Goal: Information Seeking & Learning: Learn about a topic

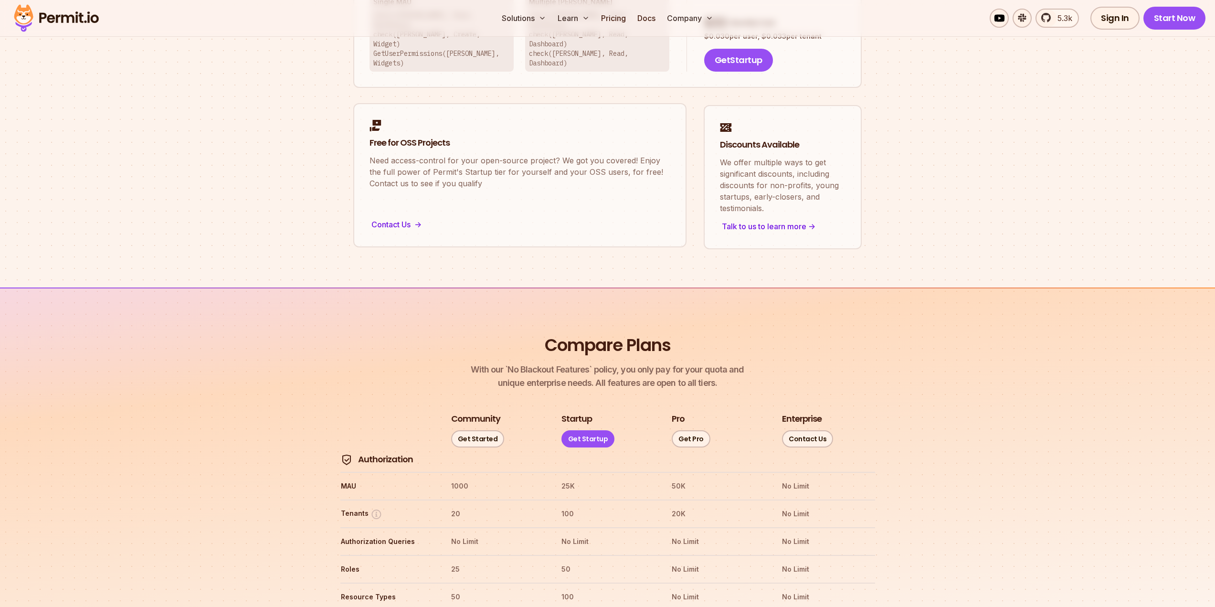
scroll to position [774, 0]
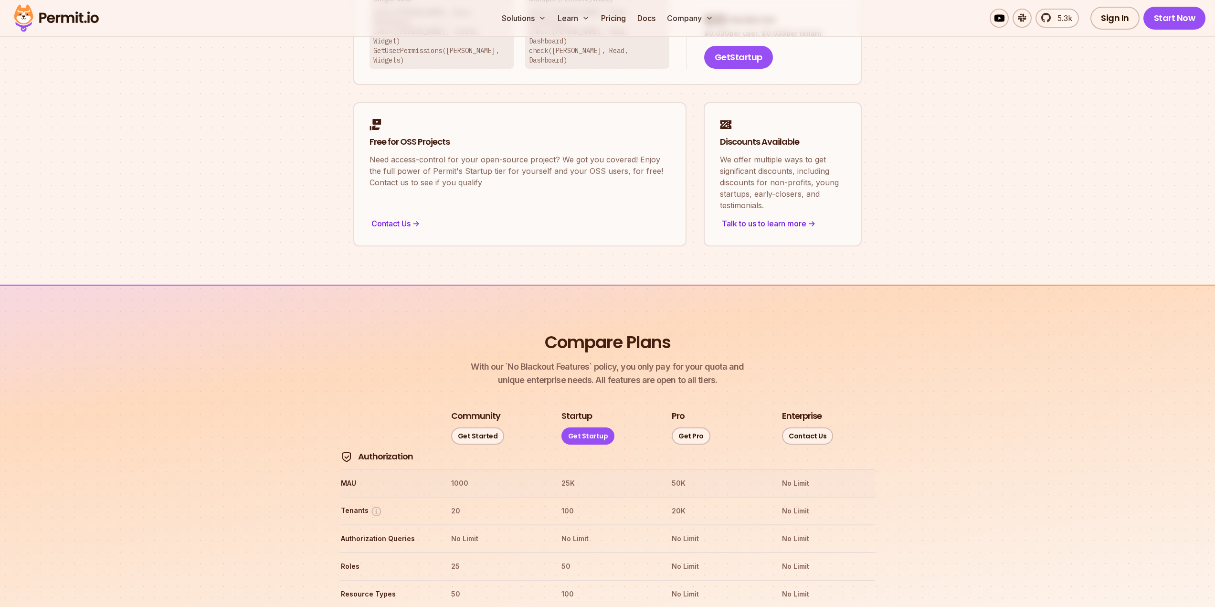
click at [347, 476] on th "MAU" at bounding box center [386, 483] width 93 height 15
click at [351, 476] on th "MAU" at bounding box center [386, 483] width 93 height 15
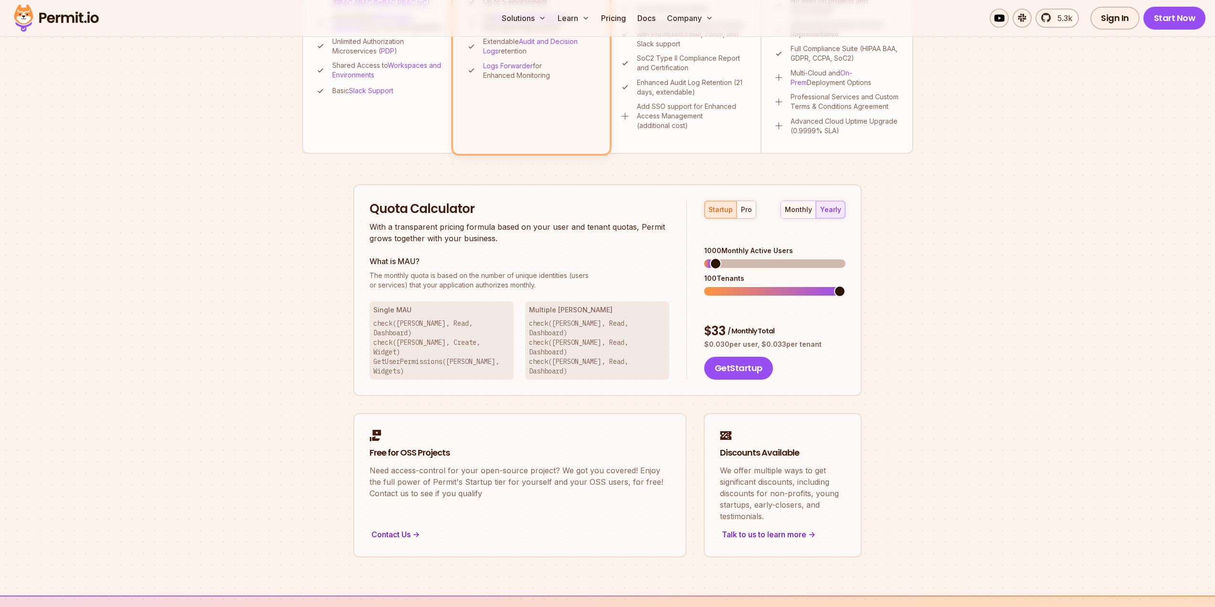
scroll to position [430, 0]
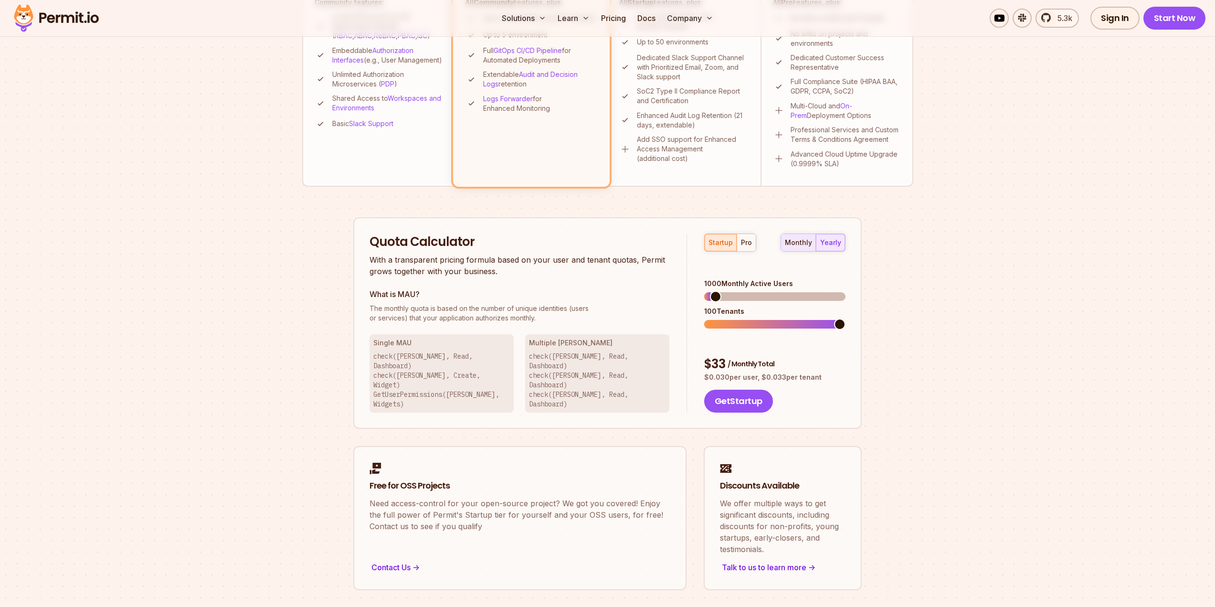
click at [796, 246] on div "monthly" at bounding box center [798, 243] width 27 height 10
click at [825, 243] on div "yearly" at bounding box center [830, 243] width 21 height 10
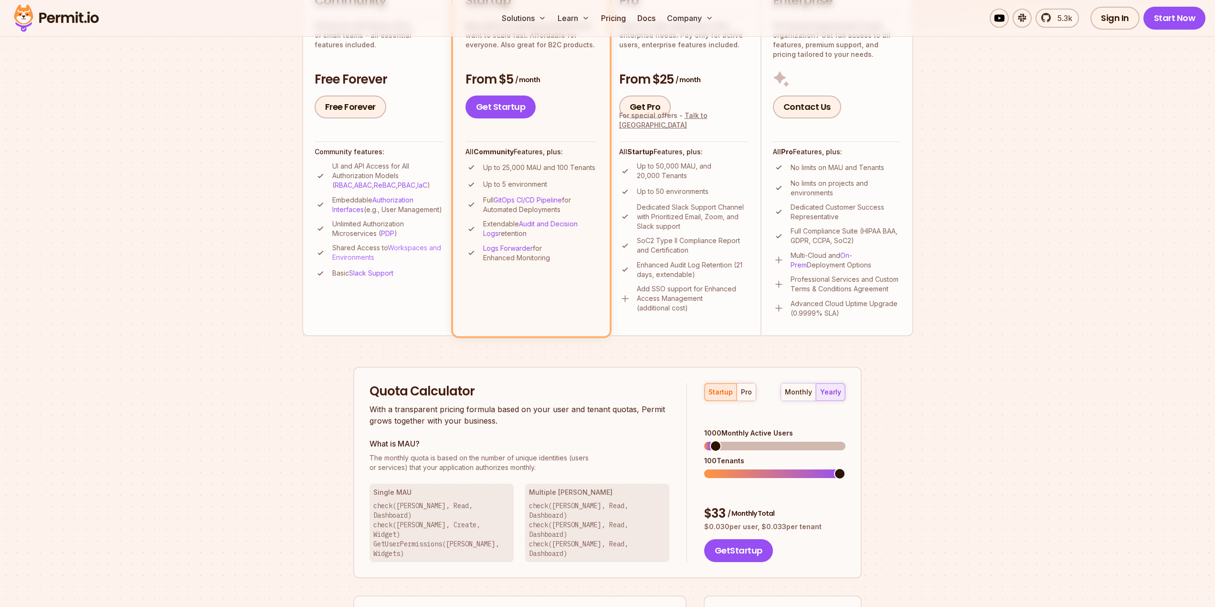
scroll to position [258, 0]
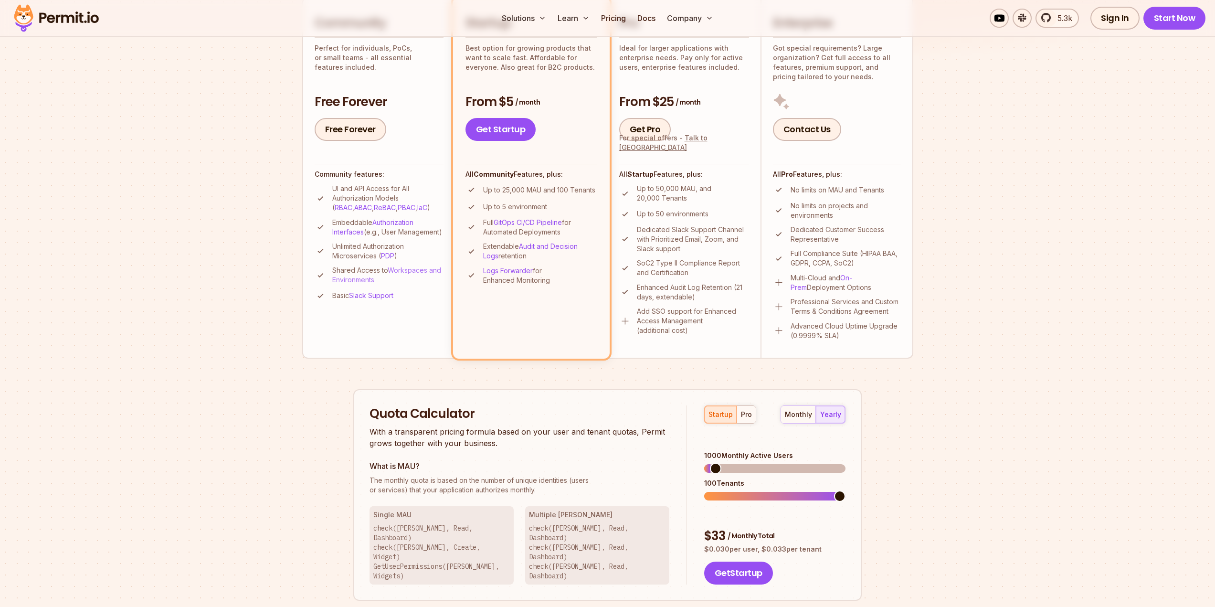
click at [431, 281] on link "Workspaces and Environments" at bounding box center [386, 275] width 109 height 18
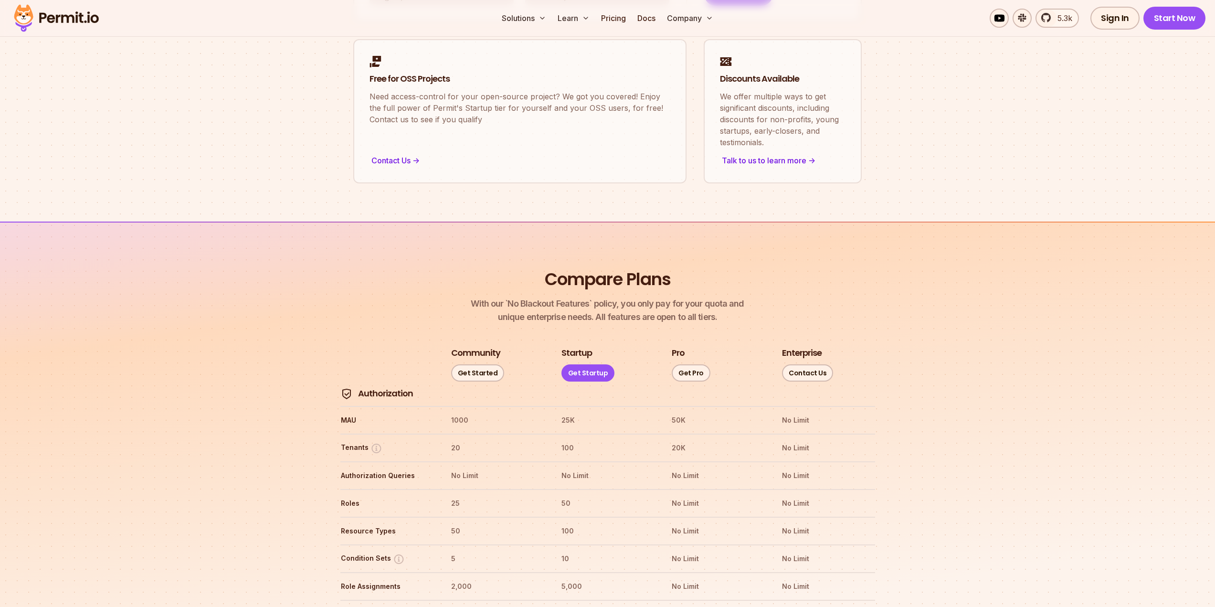
scroll to position [859, 0]
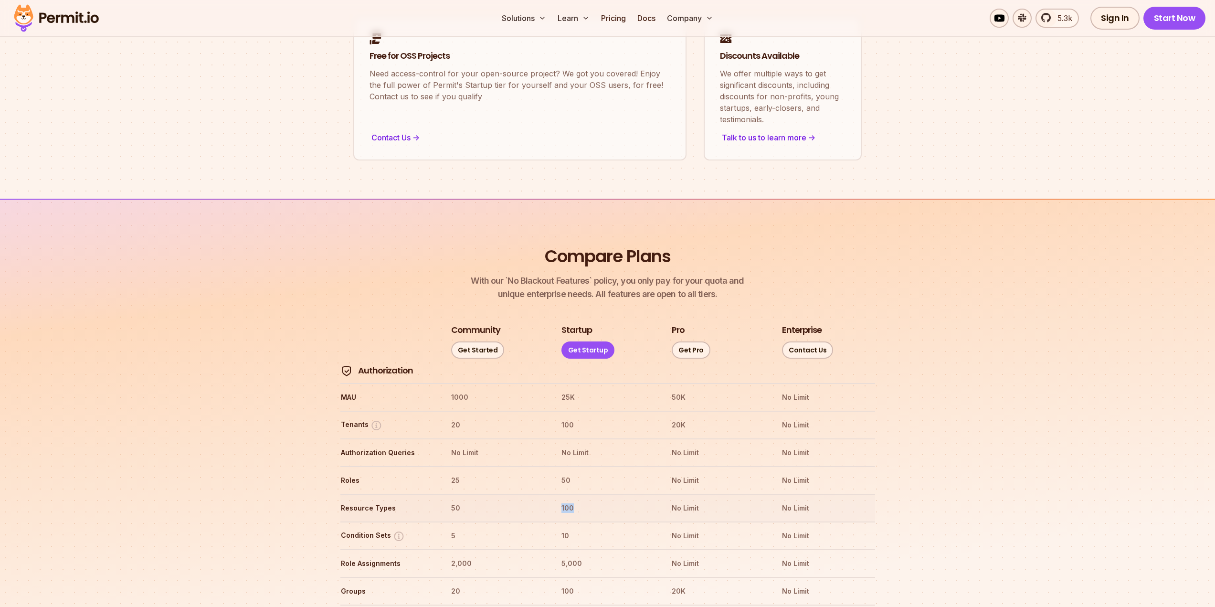
drag, startPoint x: 558, startPoint y: 477, endPoint x: 574, endPoint y: 477, distance: 15.8
click at [574, 494] on tr "Resource Types 50 100 No Limit No Limit" at bounding box center [607, 508] width 535 height 28
drag, startPoint x: 574, startPoint y: 477, endPoint x: 582, endPoint y: 485, distance: 10.8
click at [574, 500] on th "100" at bounding box center [607, 507] width 93 height 15
click at [589, 500] on th "100" at bounding box center [607, 507] width 93 height 15
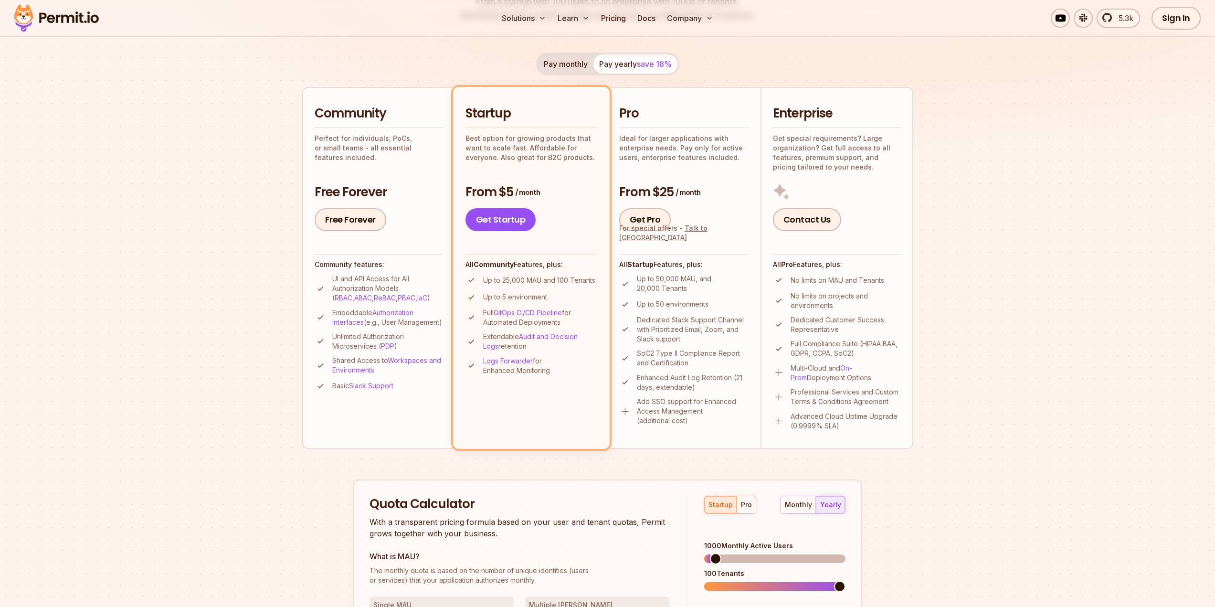
scroll to position [172, 0]
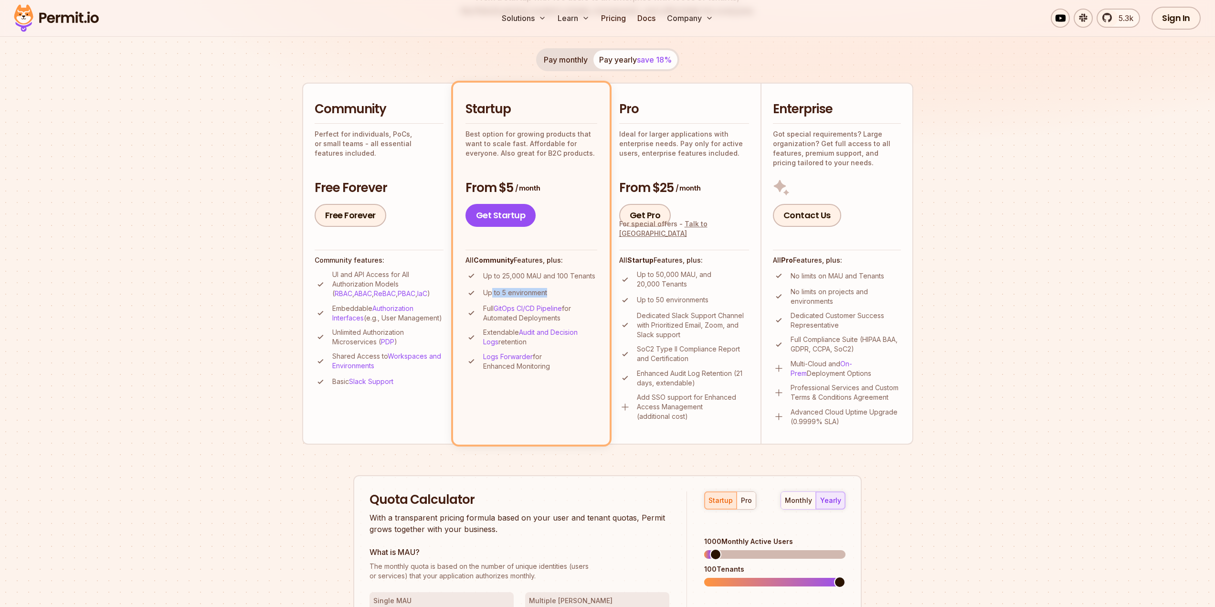
drag, startPoint x: 548, startPoint y: 293, endPoint x: 490, endPoint y: 291, distance: 57.3
click at [490, 291] on li "Up to 5 environment" at bounding box center [532, 293] width 132 height 12
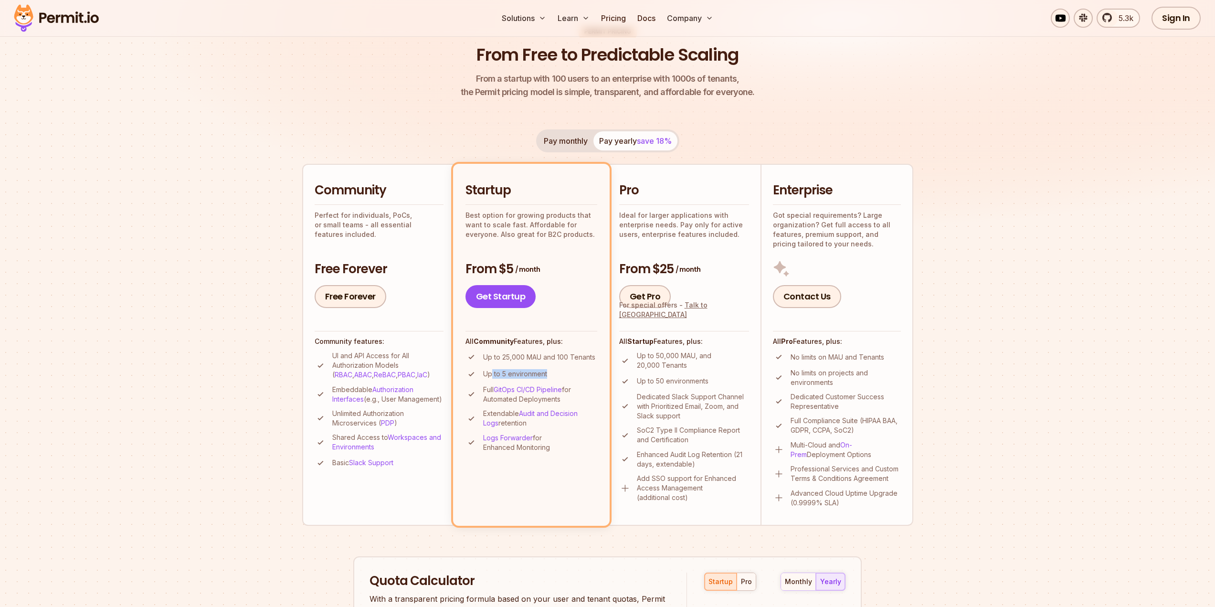
scroll to position [86, 0]
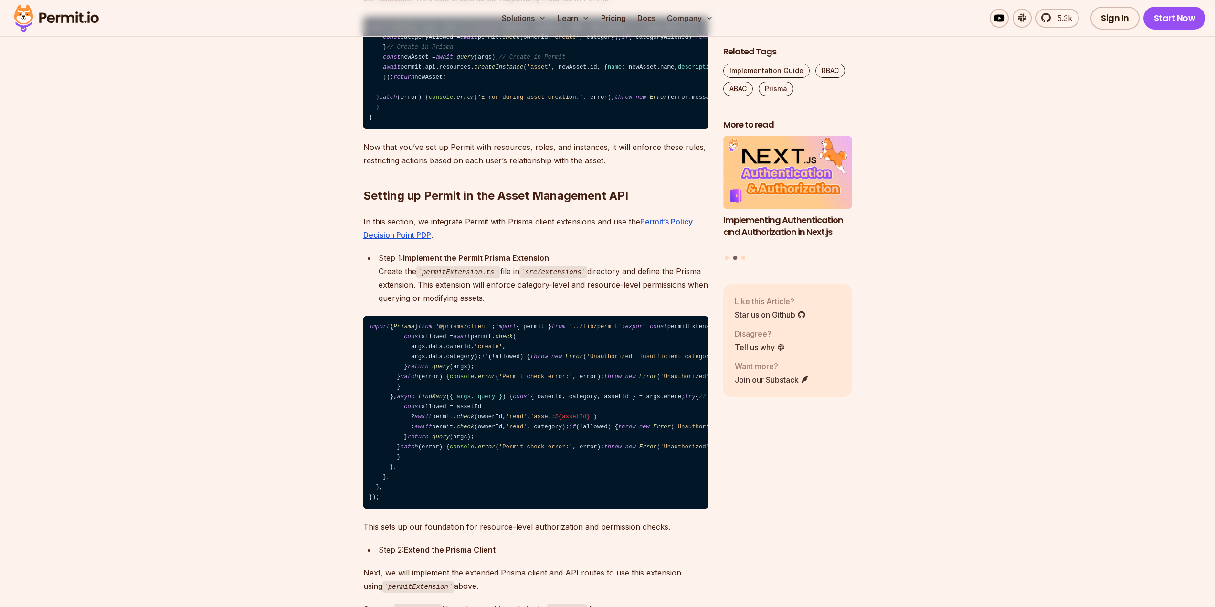
scroll to position [9368, 0]
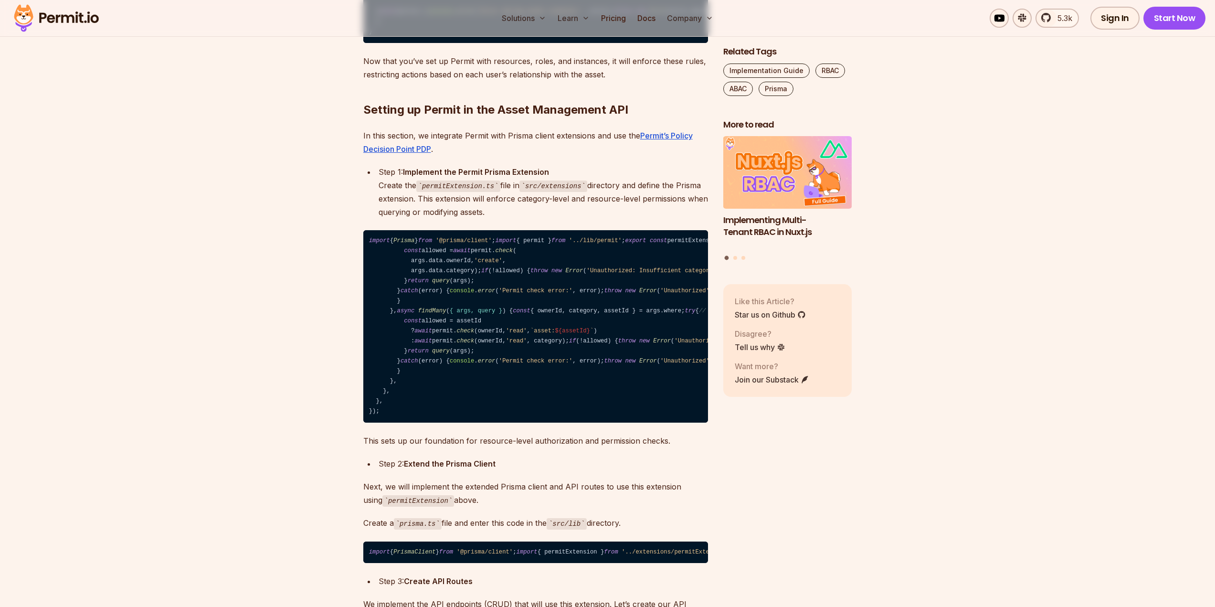
drag, startPoint x: 520, startPoint y: 243, endPoint x: 500, endPoint y: 243, distance: 19.6
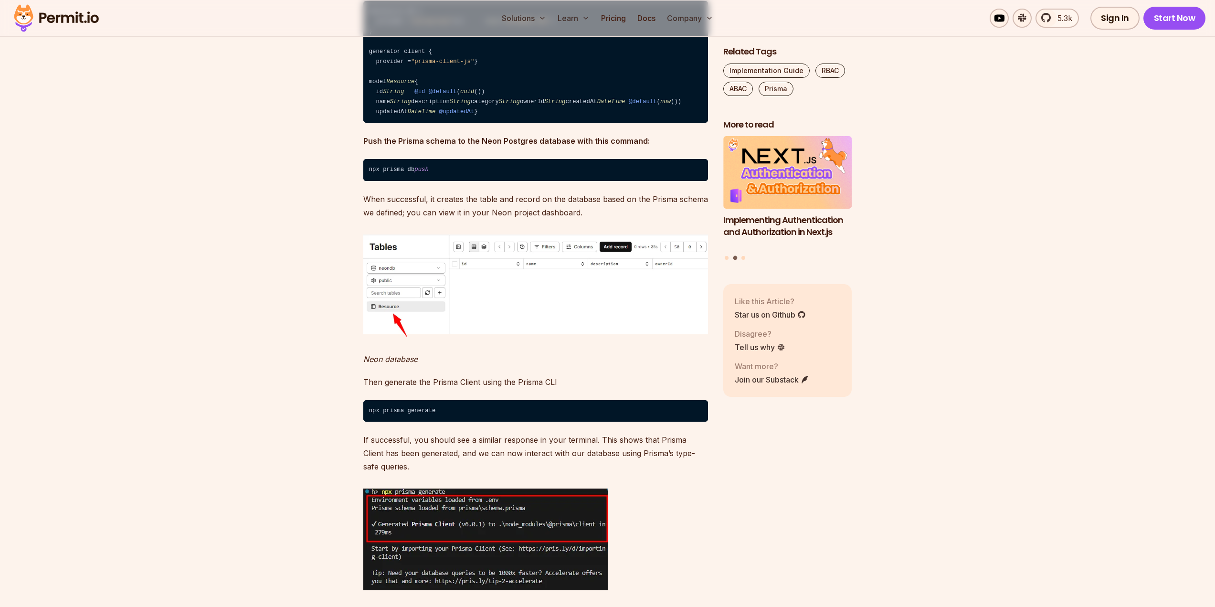
scroll to position [10658, 0]
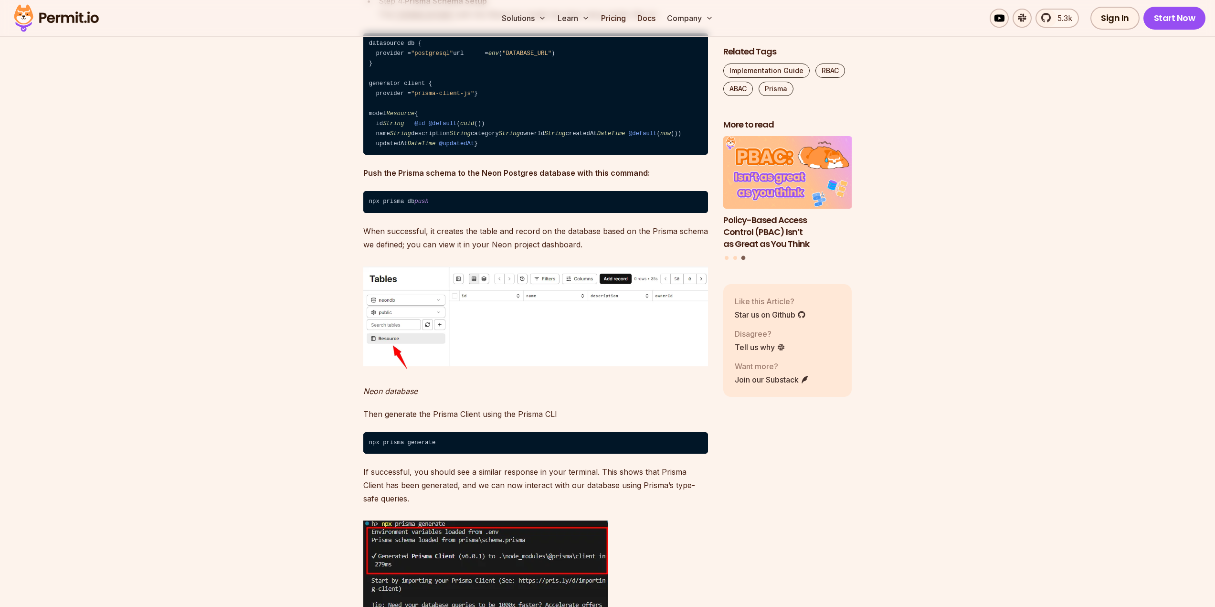
drag, startPoint x: 403, startPoint y: 351, endPoint x: 503, endPoint y: 349, distance: 99.3
drag, startPoint x: 379, startPoint y: 356, endPoint x: 571, endPoint y: 362, distance: 192.5
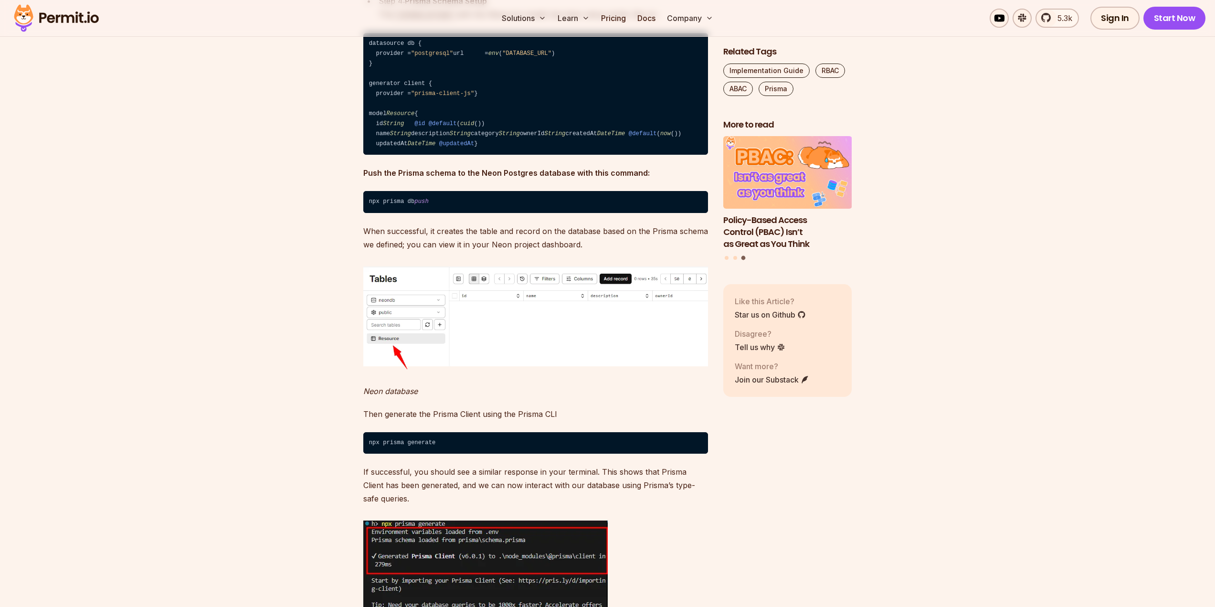
drag, startPoint x: 394, startPoint y: 376, endPoint x: 552, endPoint y: 376, distance: 157.6
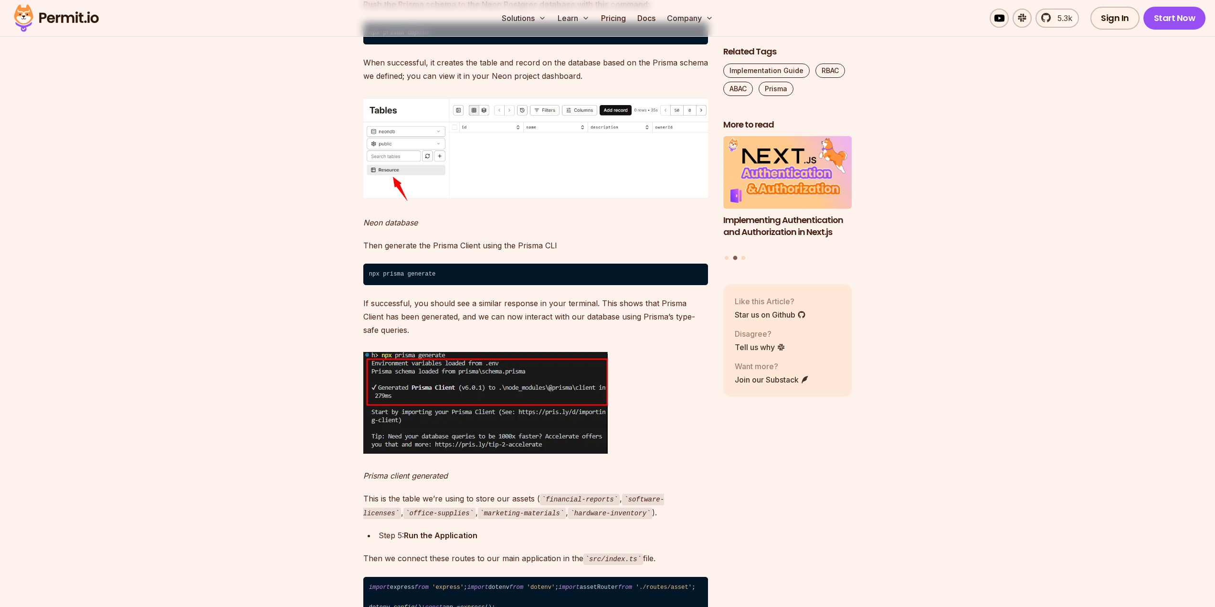
scroll to position [10830, 0]
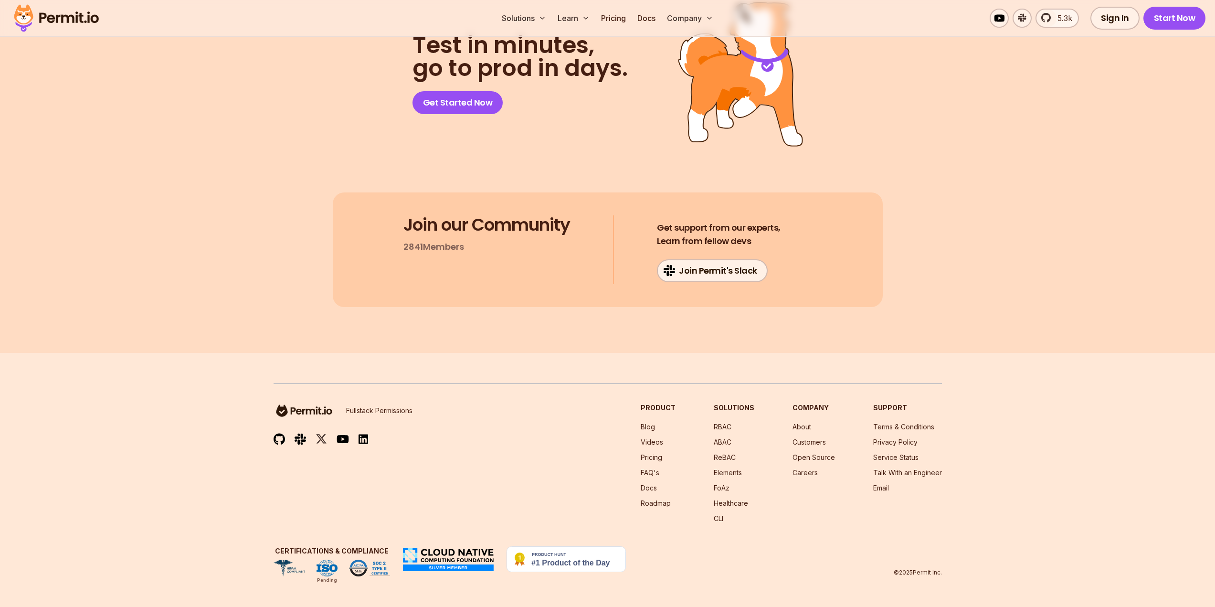
scroll to position [16244, 0]
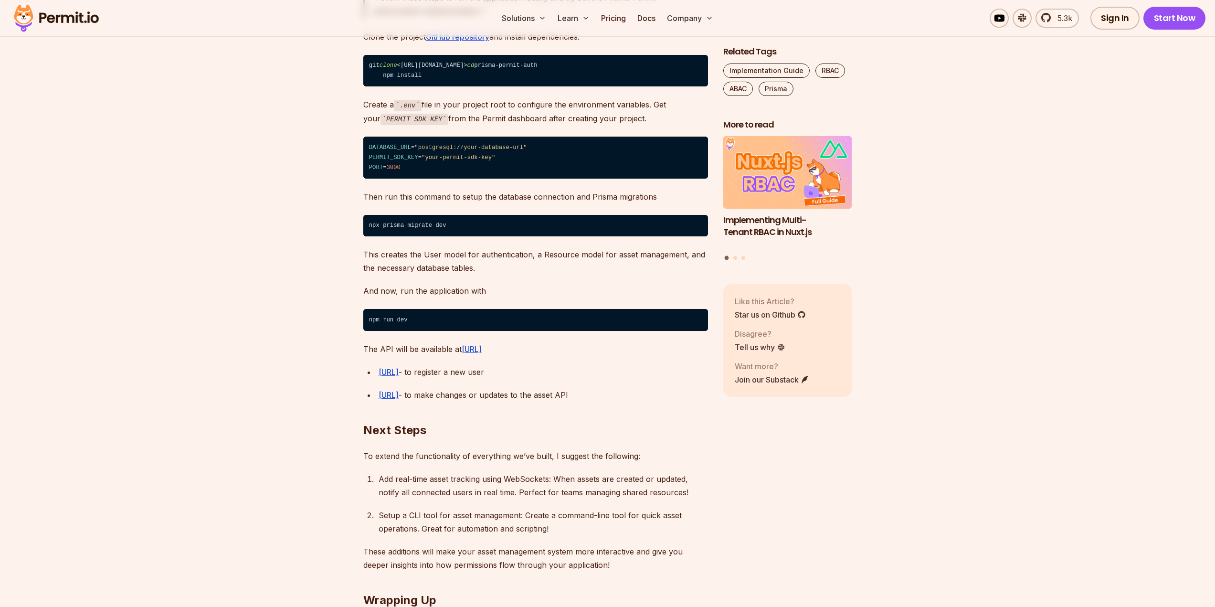
scroll to position [14869, 0]
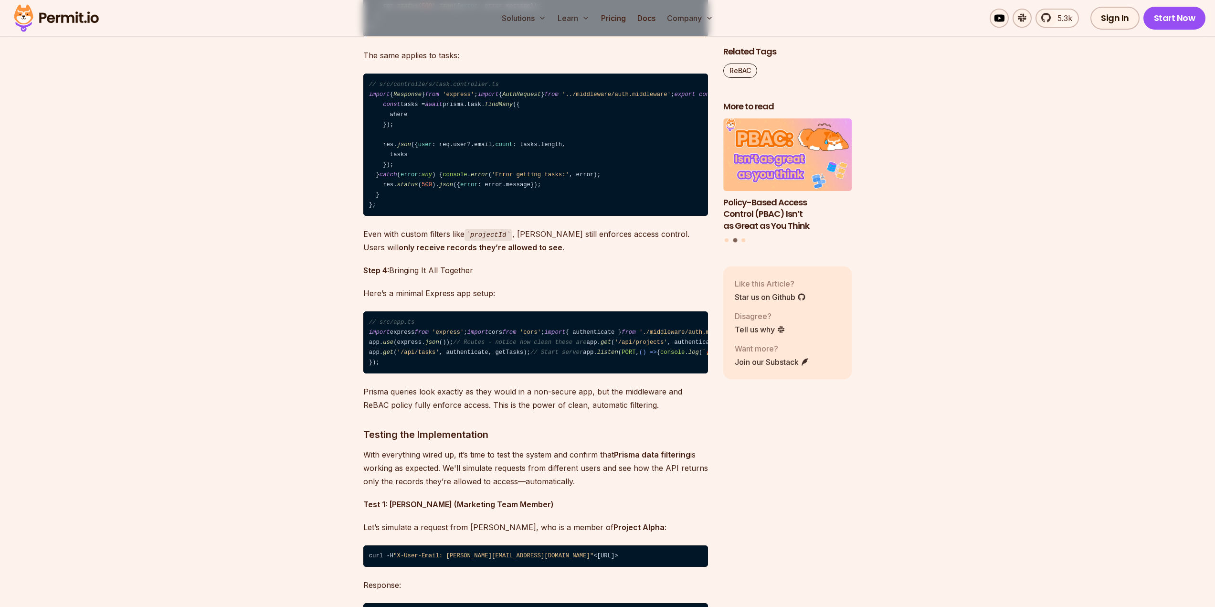
scroll to position [7564, 0]
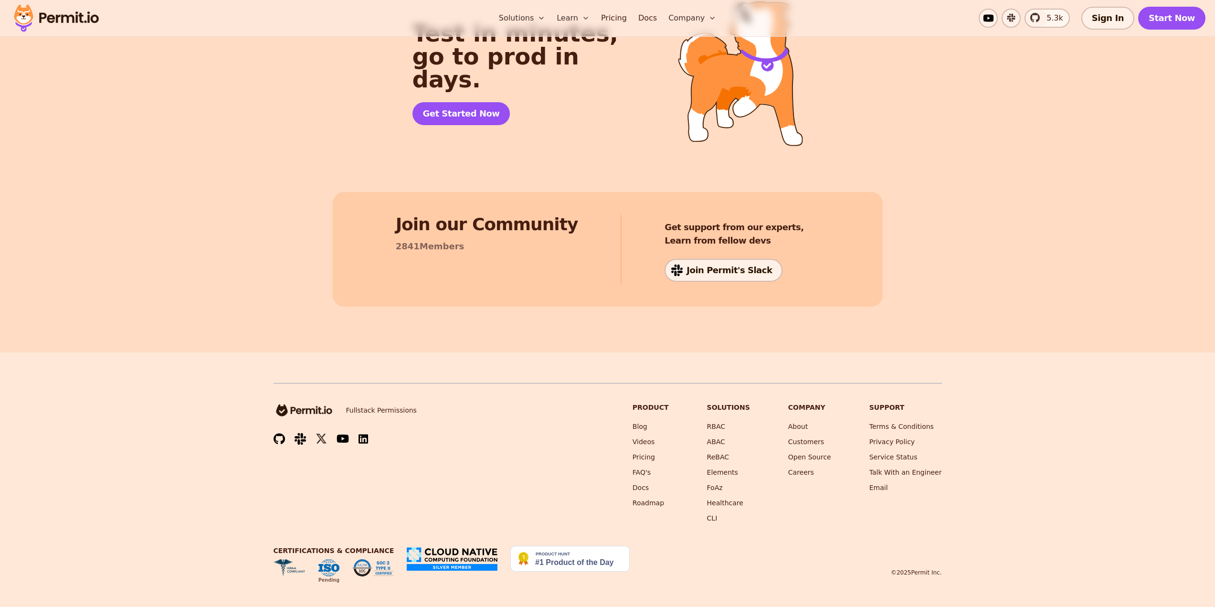
scroll to position [8271, 0]
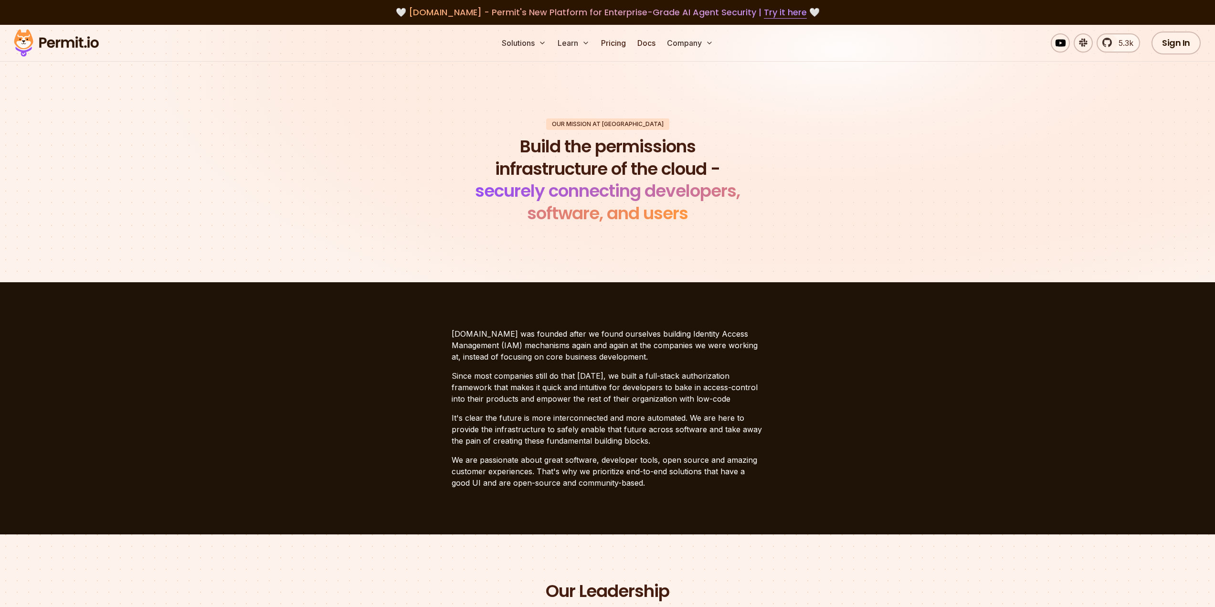
click at [302, 217] on div "Our mission at Permit Build the permissions infrastructure of the cloud - secur…" at bounding box center [608, 171] width 668 height 106
